Goal: Task Accomplishment & Management: Manage account settings

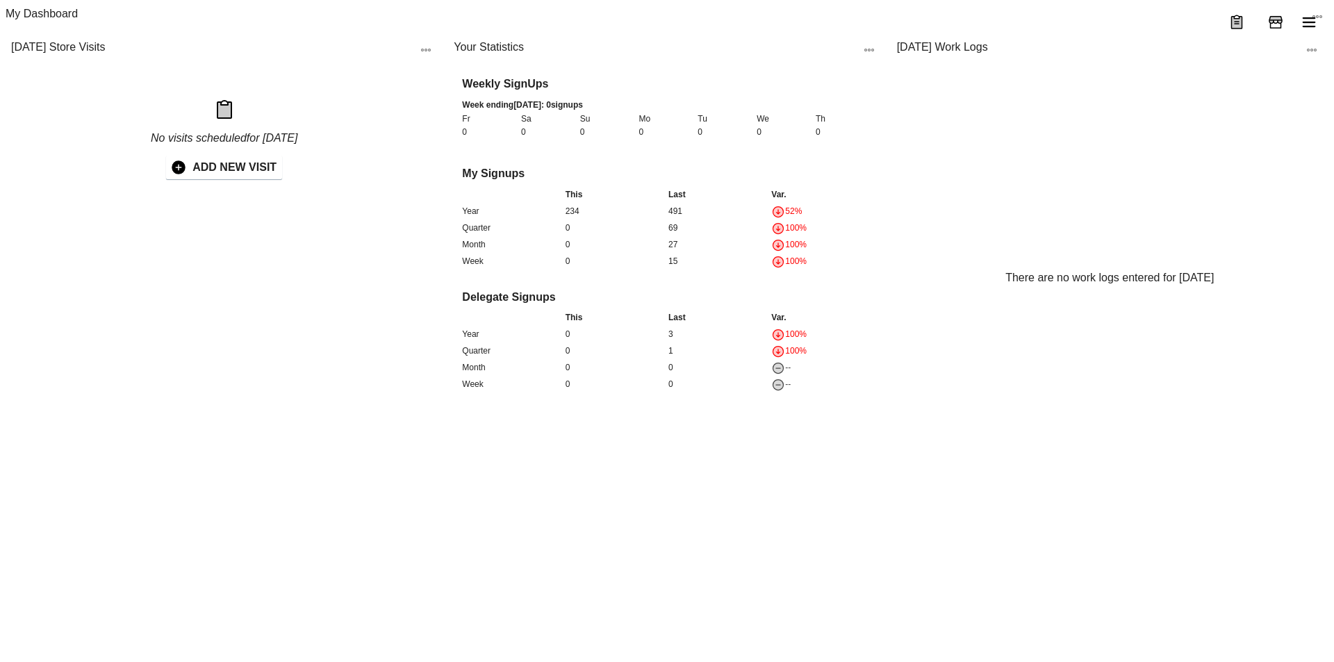
click at [1312, 23] on icon "menu" at bounding box center [1309, 22] width 13 height 10
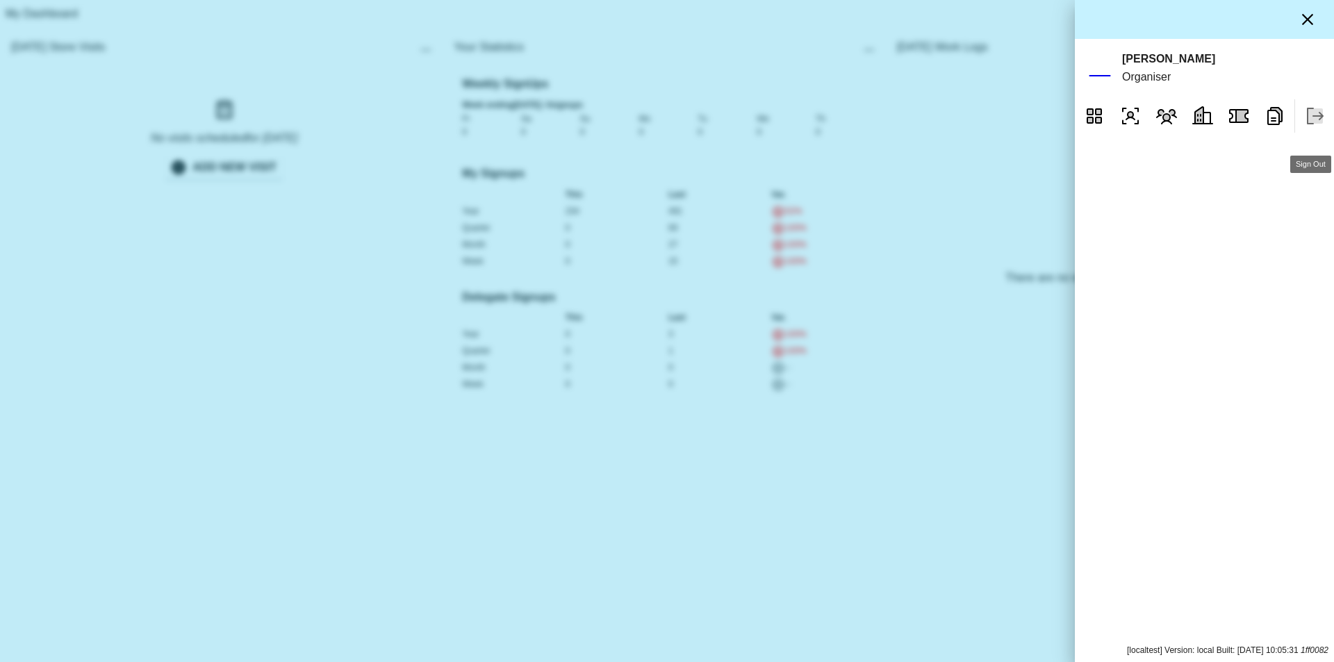
click at [1311, 124] on icon "Sign Out" at bounding box center [1315, 115] width 15 height 15
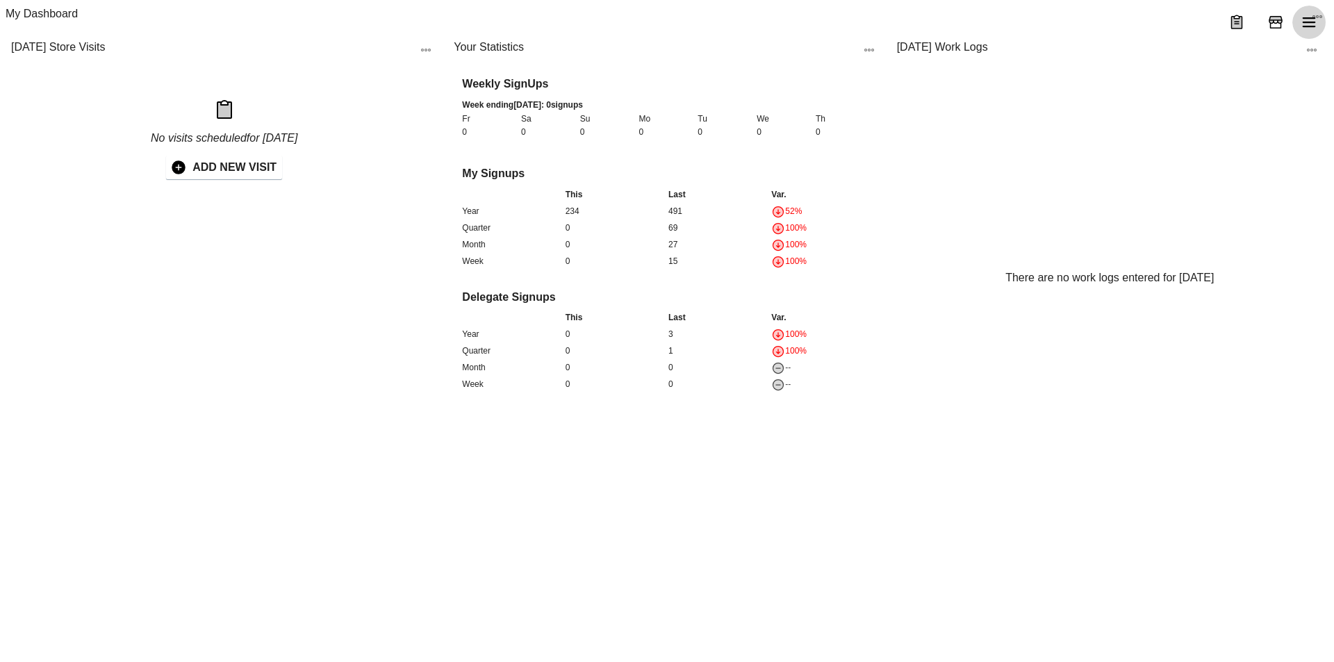
click at [1309, 23] on icon "menu" at bounding box center [1309, 22] width 13 height 10
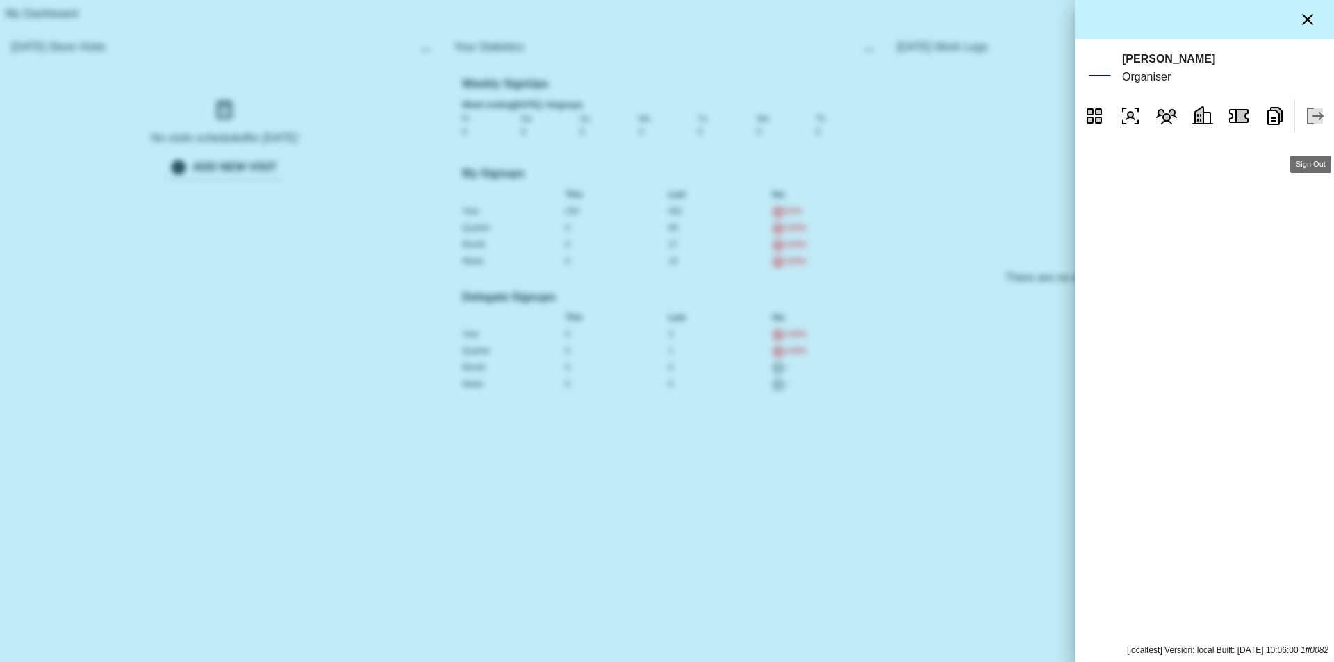
click at [1318, 124] on icon "Sign Out" at bounding box center [1315, 115] width 15 height 15
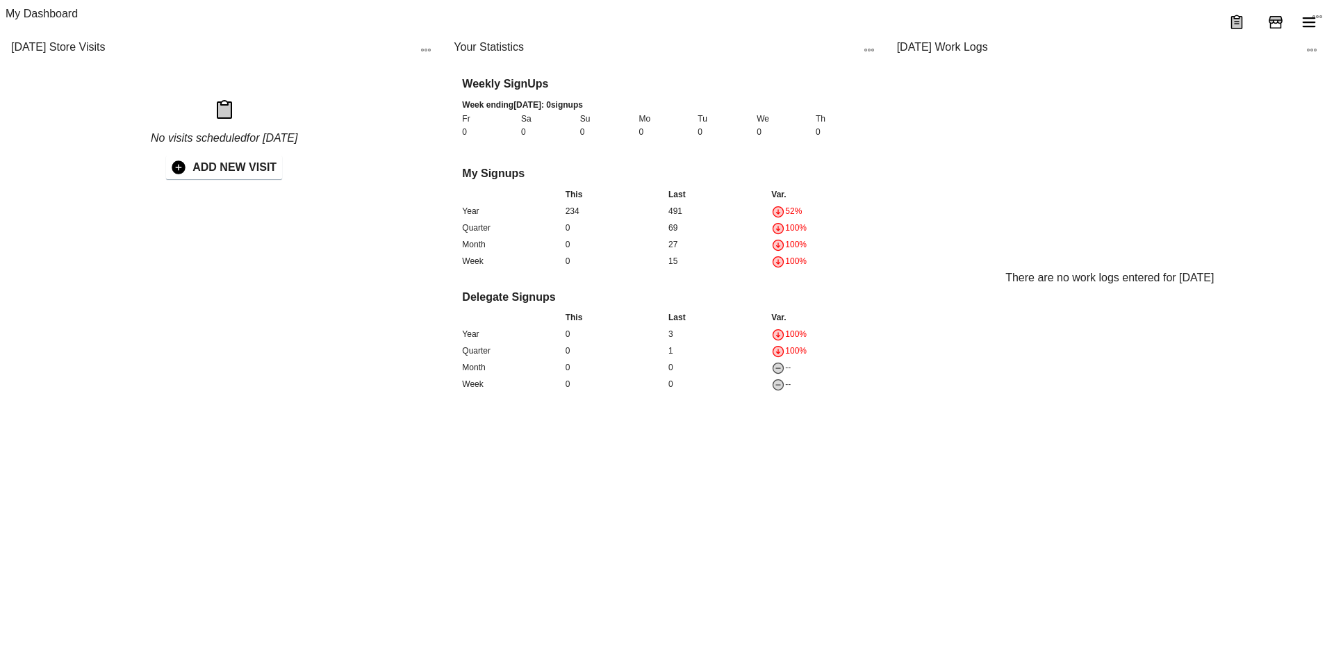
click at [1318, 27] on button "menu" at bounding box center [1308, 22] width 33 height 33
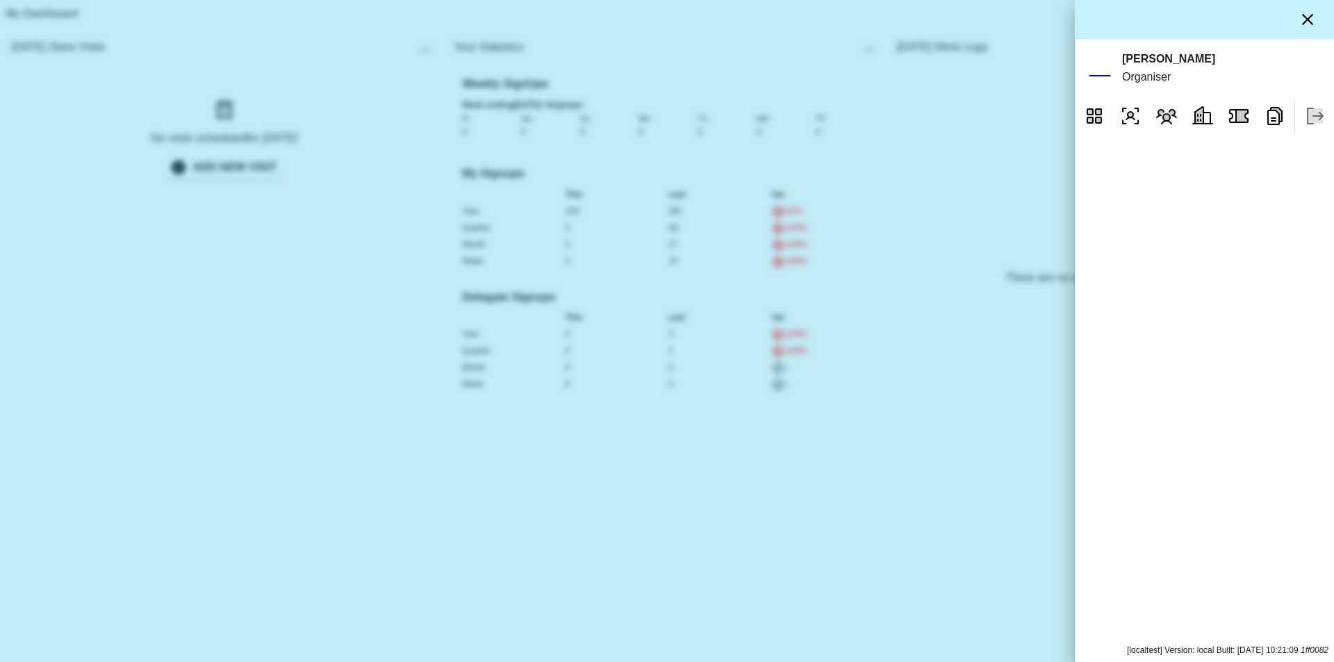
click at [1299, 133] on button "Sign Out" at bounding box center [1314, 115] width 33 height 33
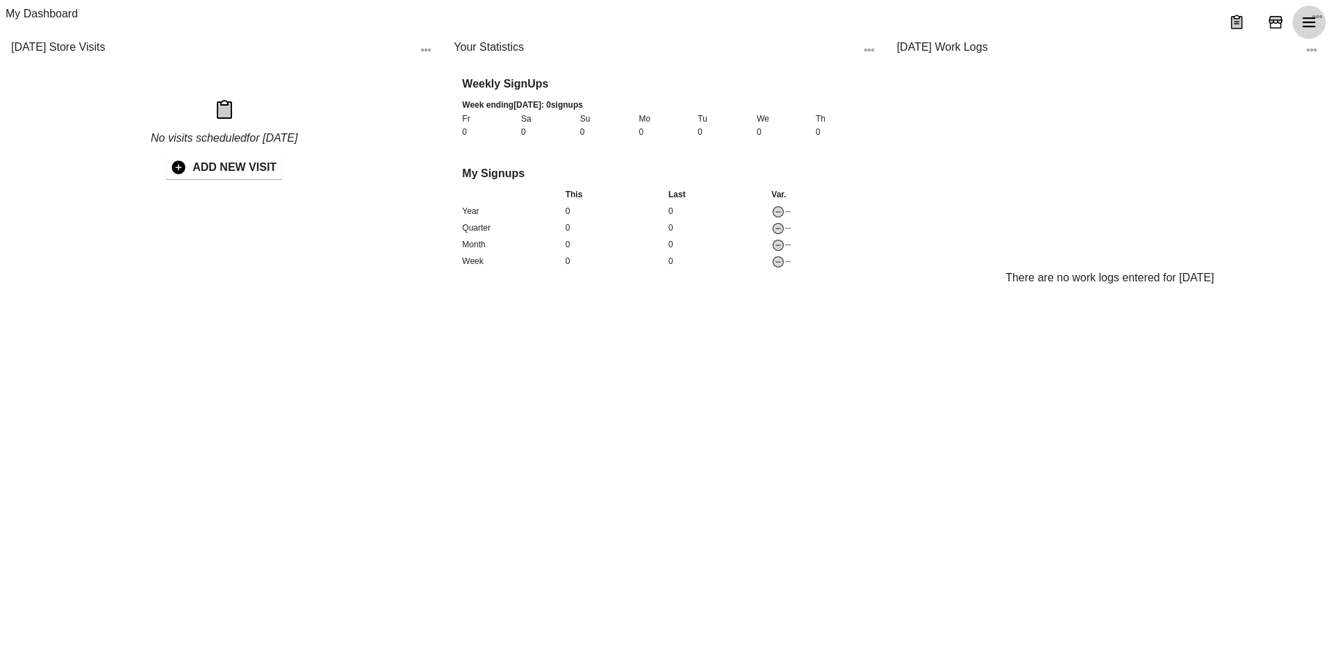
click at [1305, 15] on icon "menu" at bounding box center [1309, 22] width 17 height 17
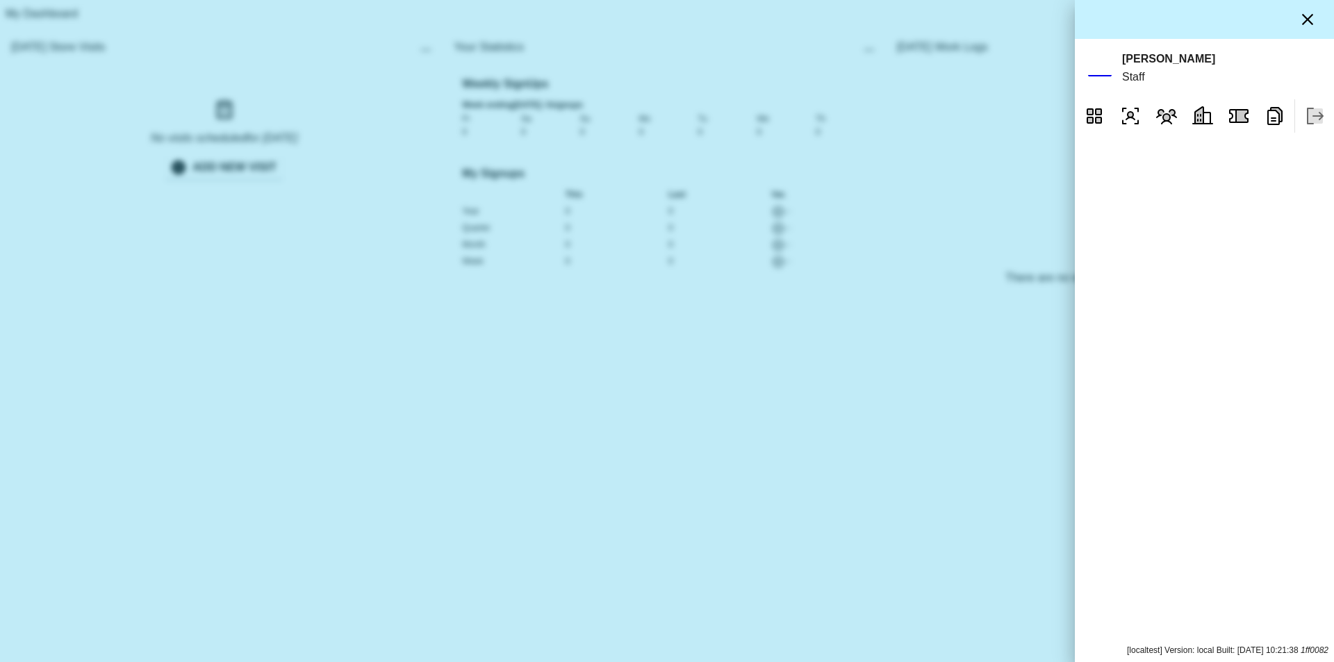
click at [1310, 124] on icon "Sign Out" at bounding box center [1315, 115] width 15 height 15
